Goal: Task Accomplishment & Management: Manage account settings

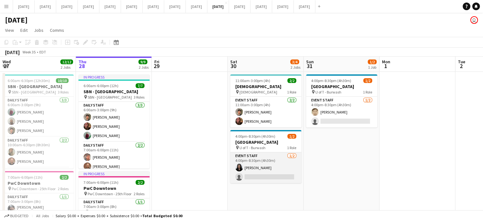
click at [290, 155] on app-card-role "Event Staff [DATE] 4:00pm-8:30pm (4h30m) [PERSON_NAME] single-neutral-actions" at bounding box center [265, 167] width 71 height 31
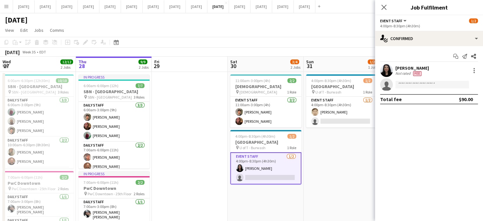
scroll to position [0, 152]
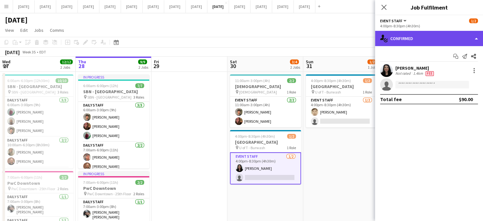
click at [401, 37] on div "single-neutral-actions-check-2 Confirmed" at bounding box center [429, 38] width 108 height 15
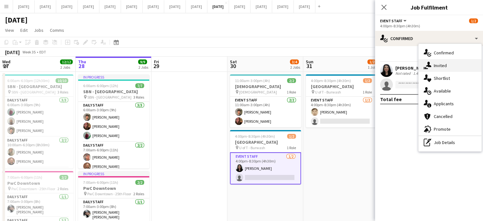
click at [432, 61] on div "single-neutral-actions-share-1 Invited" at bounding box center [449, 65] width 63 height 13
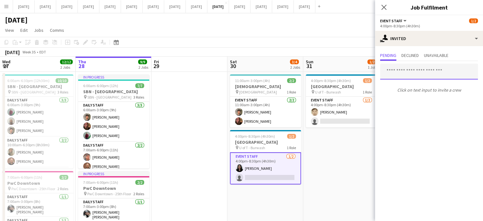
click at [399, 71] on input "text" at bounding box center [429, 71] width 98 height 16
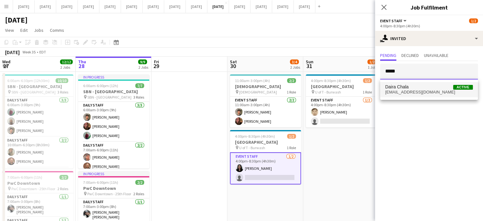
type input "*****"
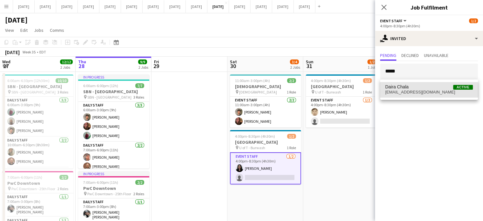
click at [391, 95] on mat-option "Daira Chala Active [EMAIL_ADDRESS][DOMAIN_NAME]" at bounding box center [429, 89] width 98 height 15
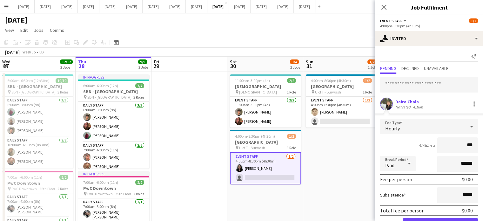
type input "**"
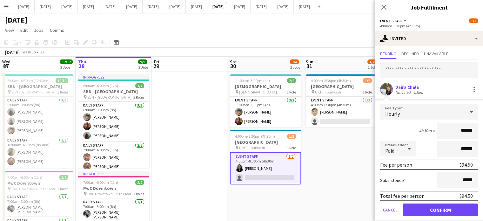
scroll to position [20, 0]
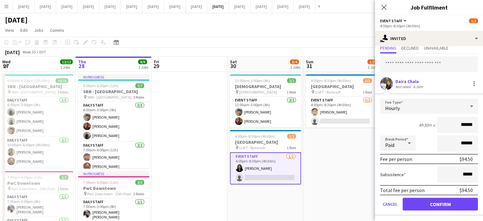
type input "******"
click at [426, 199] on button "Confirm" at bounding box center [439, 203] width 75 height 13
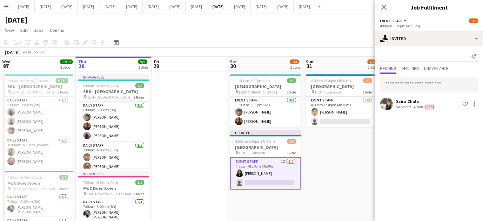
scroll to position [0, 0]
click at [384, 6] on icon "Close pop-in" at bounding box center [383, 7] width 5 height 5
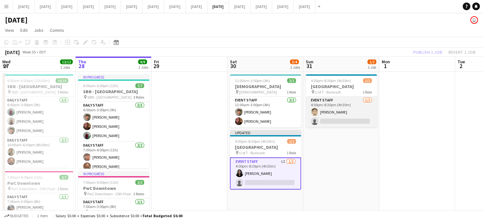
click at [369, 102] on app-card-role "Event Staff [DATE] 4:00pm-8:30pm (4h30m) [PERSON_NAME] single-neutral-actions" at bounding box center [341, 111] width 71 height 31
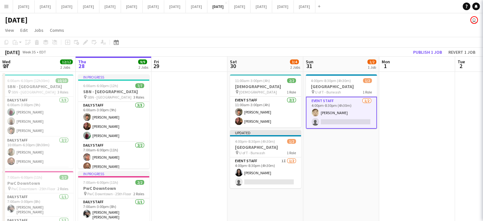
scroll to position [0, 151]
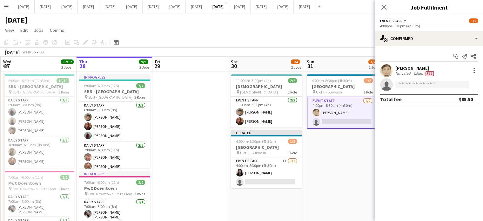
click at [411, 49] on div "Start chat Send notification Share [PERSON_NAME] Not rated 4.9km Fee single-neu…" at bounding box center [429, 77] width 108 height 63
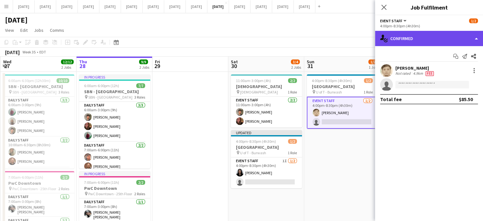
click at [413, 41] on div "single-neutral-actions-check-2 Confirmed" at bounding box center [429, 38] width 108 height 15
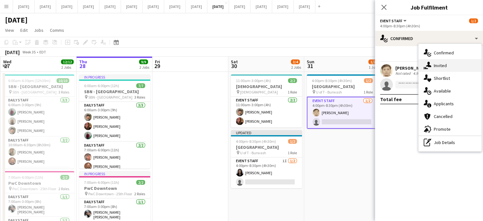
click at [423, 65] on icon "single-neutral-actions-share-1" at bounding box center [427, 66] width 8 height 8
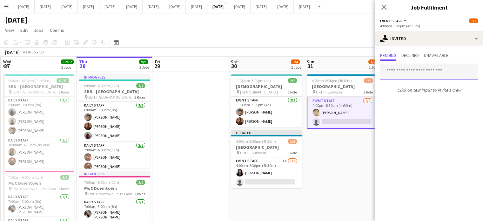
click at [405, 69] on input "text" at bounding box center [429, 71] width 98 height 16
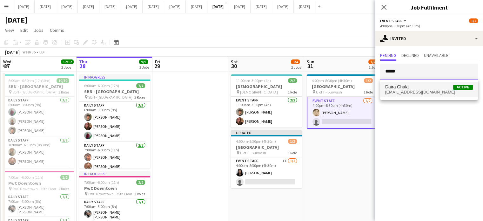
type input "*****"
click at [413, 83] on mat-option "Daira Chala Active [EMAIL_ADDRESS][DOMAIN_NAME]" at bounding box center [429, 89] width 98 height 15
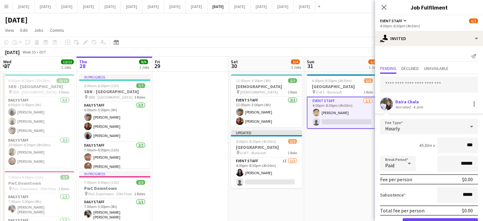
type input "**"
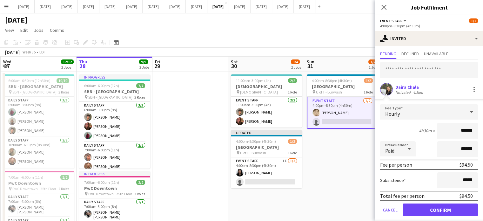
scroll to position [20, 0]
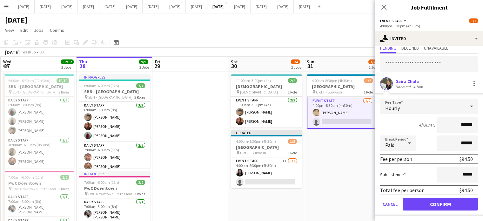
type input "******"
click at [449, 205] on button "Confirm" at bounding box center [439, 203] width 75 height 13
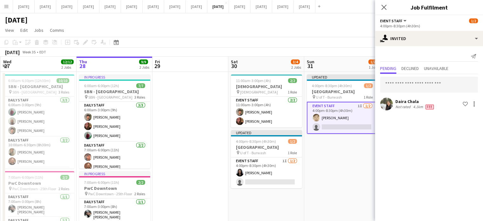
scroll to position [0, 0]
click at [382, 6] on icon "Close pop-in" at bounding box center [383, 7] width 5 height 5
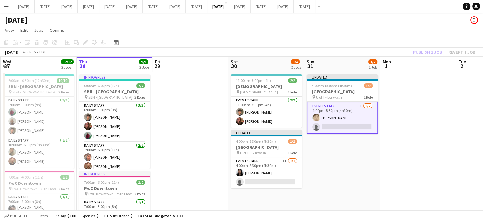
drag, startPoint x: 362, startPoint y: 81, endPoint x: 381, endPoint y: 72, distance: 21.2
click at [362, 82] on app-job-card "Updated 4:00pm-8:30pm (4h30m) 1/2 [GEOGRAPHIC_DATA] pin U of T - Burwash 1 Role…" at bounding box center [342, 103] width 71 height 59
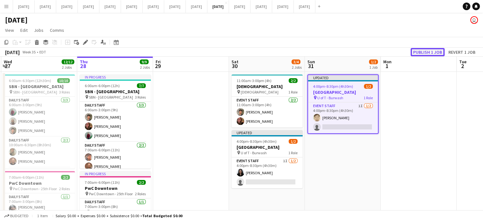
click at [416, 52] on button "Publish 1 job" at bounding box center [427, 52] width 34 height 8
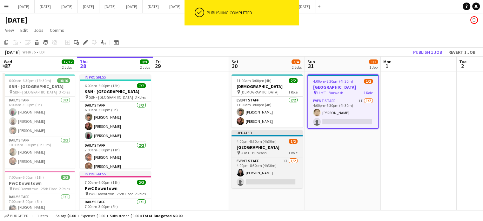
click at [286, 141] on div "4:00pm-8:30pm (4h30m) 1/2" at bounding box center [266, 141] width 71 height 5
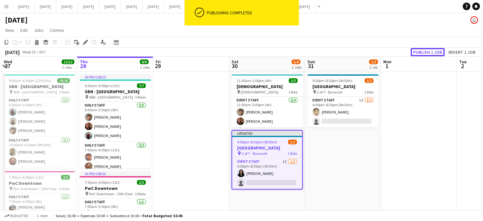
click at [430, 51] on button "Publish 1 job" at bounding box center [427, 52] width 34 height 8
